Goal: Navigation & Orientation: Go to known website

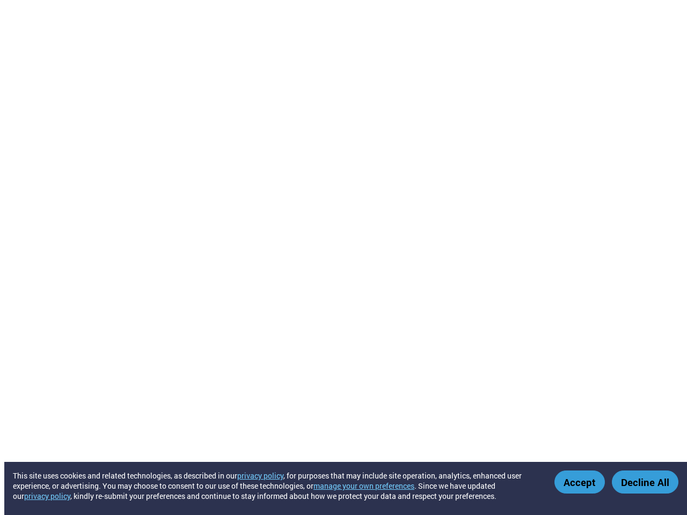
click at [370, 486] on button "manage your own preferences" at bounding box center [364, 486] width 101 height 10
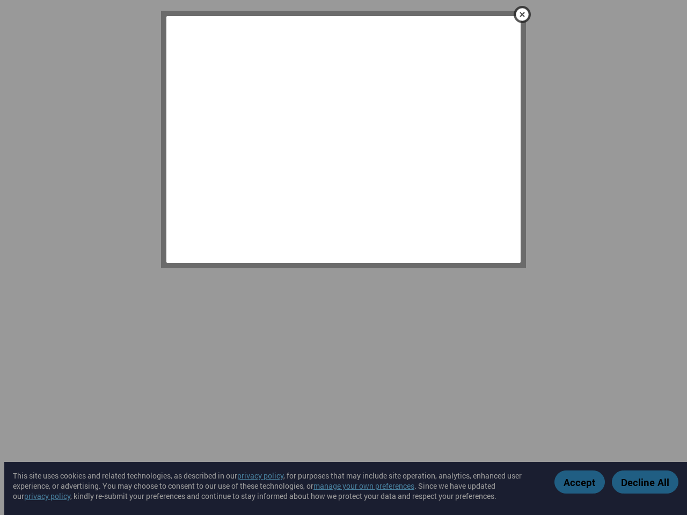
click at [581, 482] on div at bounding box center [343, 257] width 687 height 515
click at [645, 482] on div at bounding box center [343, 257] width 687 height 515
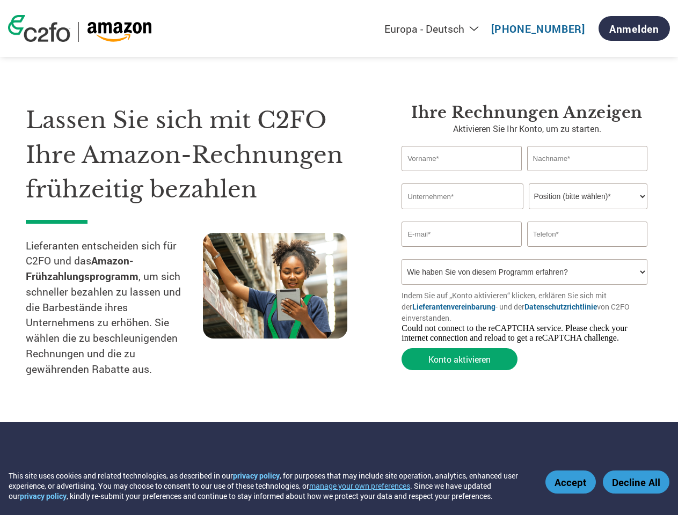
select select "de"
click at [366, 486] on button "manage your own preferences" at bounding box center [359, 486] width 101 height 10
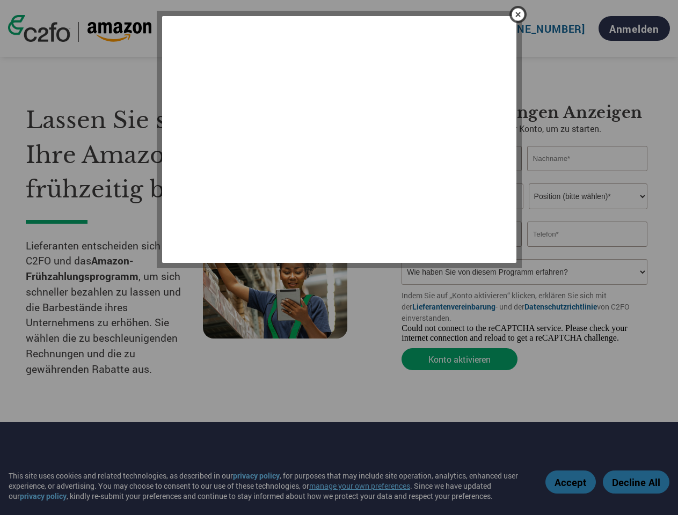
click at [572, 482] on div at bounding box center [339, 257] width 678 height 515
click at [636, 482] on div at bounding box center [339, 257] width 678 height 515
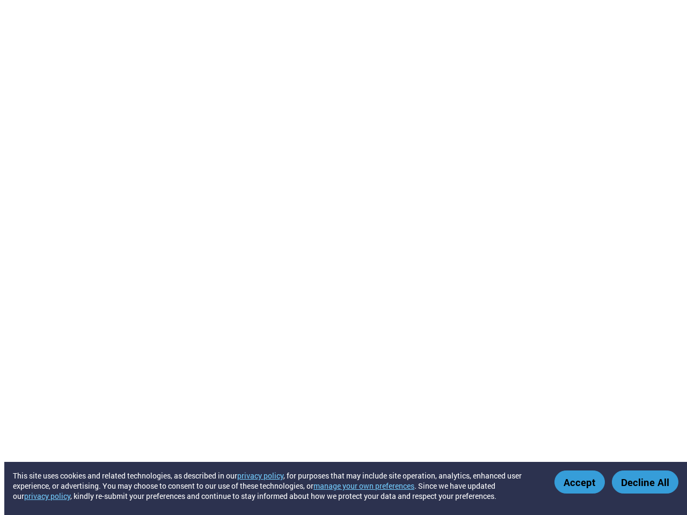
click at [370, 486] on button "manage your own preferences" at bounding box center [364, 486] width 101 height 10
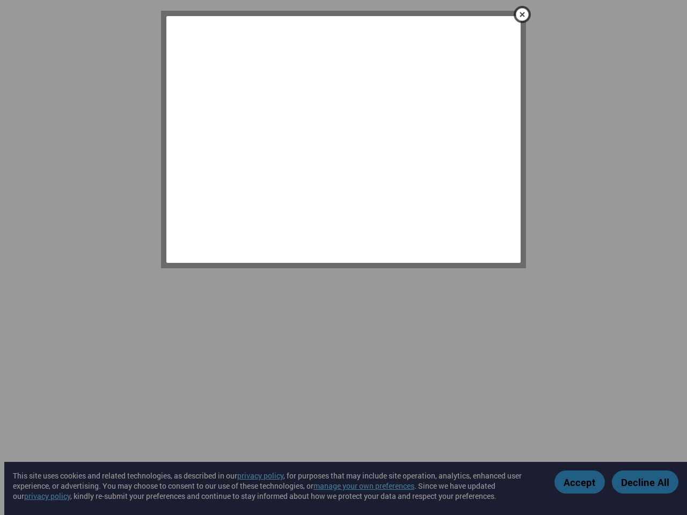
click at [581, 482] on div at bounding box center [343, 257] width 687 height 515
click at [645, 482] on div at bounding box center [343, 257] width 687 height 515
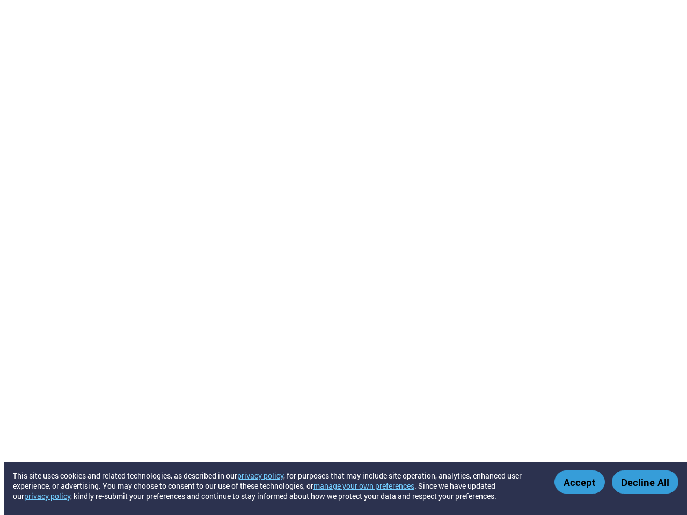
click at [370, 486] on button "manage your own preferences" at bounding box center [364, 486] width 101 height 10
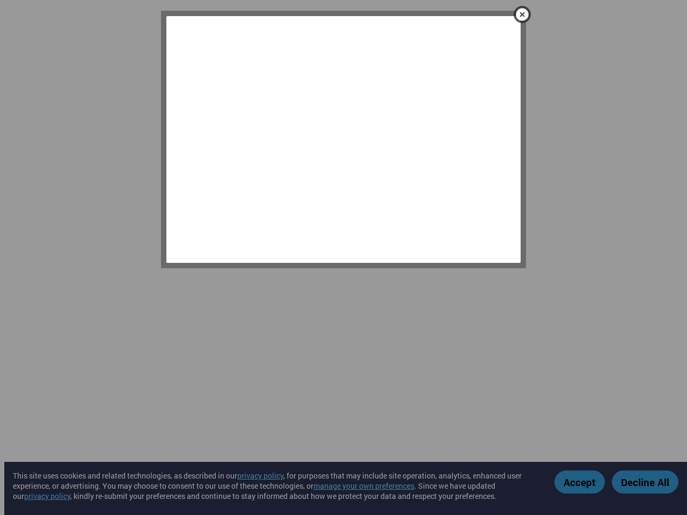
click at [581, 482] on div at bounding box center [343, 257] width 687 height 515
click at [645, 482] on div at bounding box center [343, 257] width 687 height 515
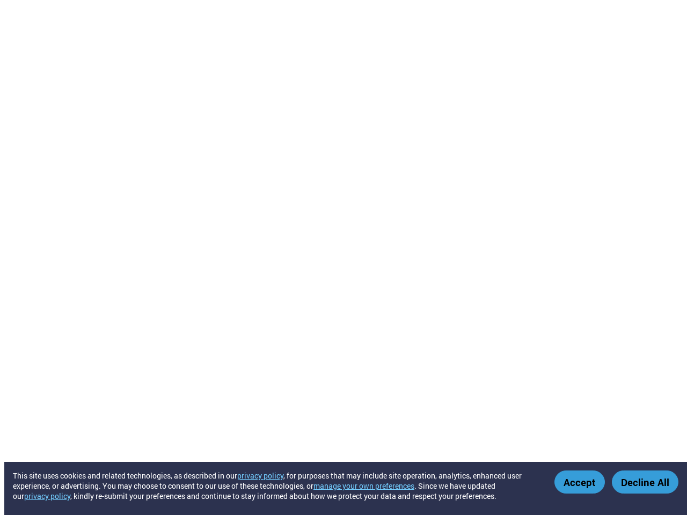
click at [370, 486] on button "manage your own preferences" at bounding box center [364, 486] width 101 height 10
